Goal: Transaction & Acquisition: Download file/media

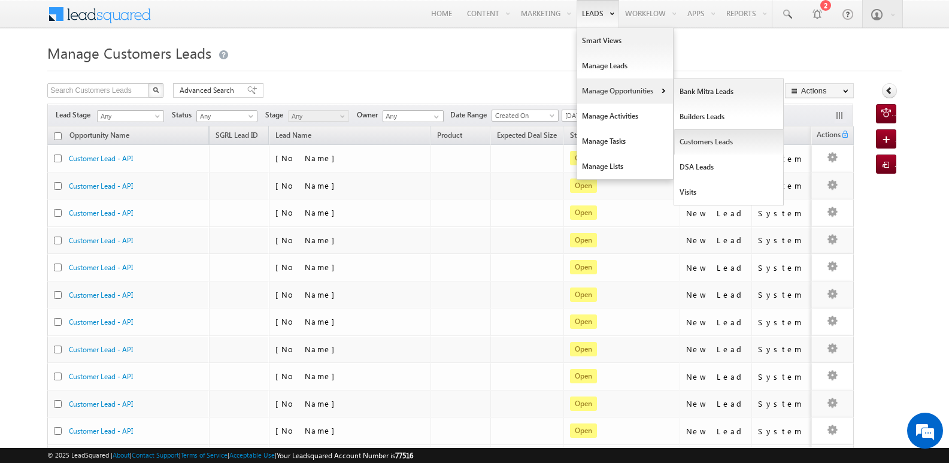
click at [697, 140] on link "Customers Leads" at bounding box center [729, 141] width 110 height 25
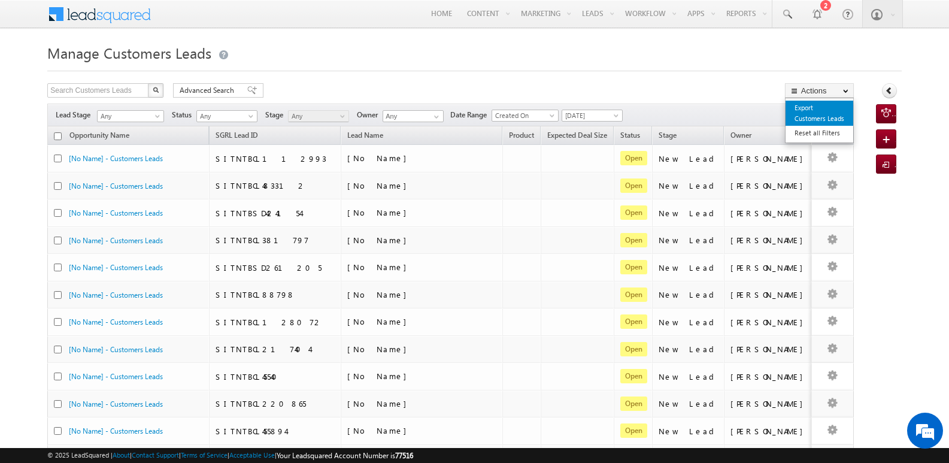
click at [813, 117] on link "Export Customers Leads" at bounding box center [820, 113] width 68 height 25
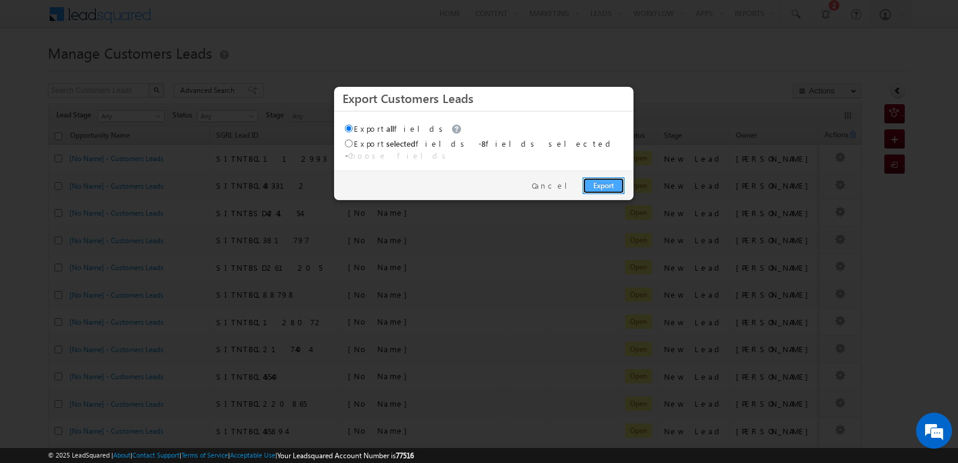
click at [600, 179] on link "Export" at bounding box center [604, 185] width 42 height 17
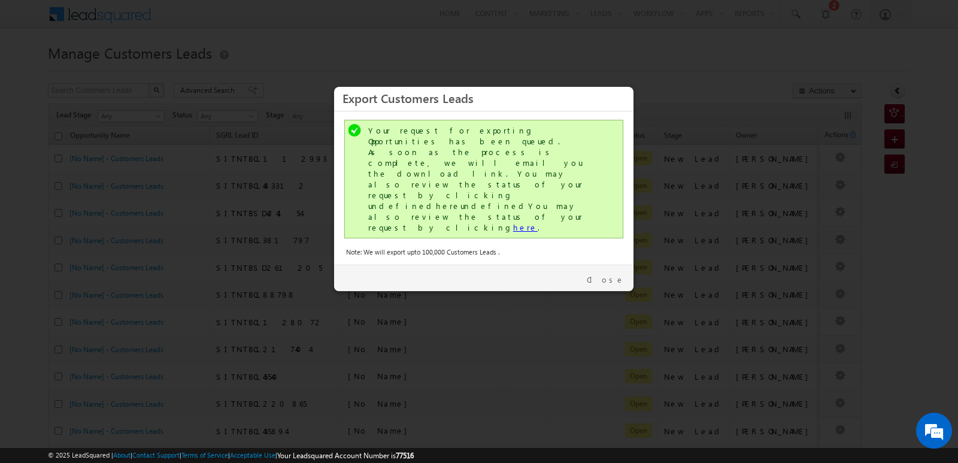
click at [513, 222] on link "here" at bounding box center [525, 227] width 25 height 10
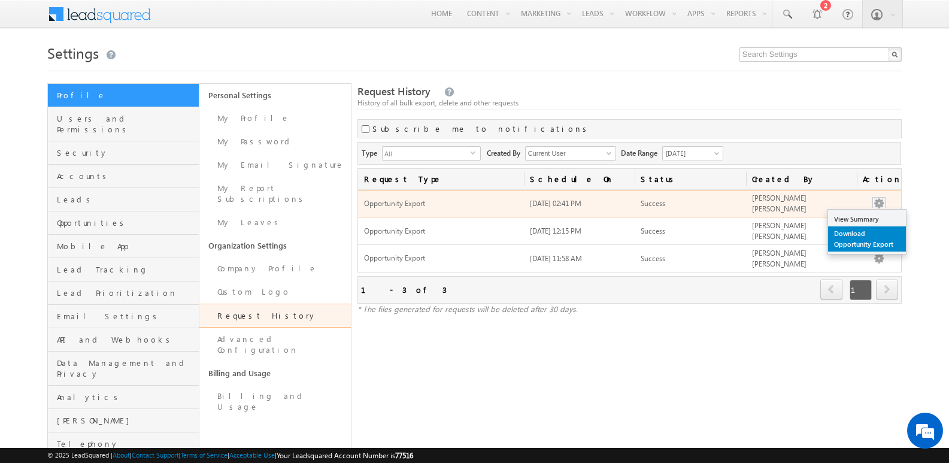
click at [850, 244] on link "Download Opportunity Export" at bounding box center [867, 238] width 78 height 25
